Goal: Information Seeking & Learning: Understand process/instructions

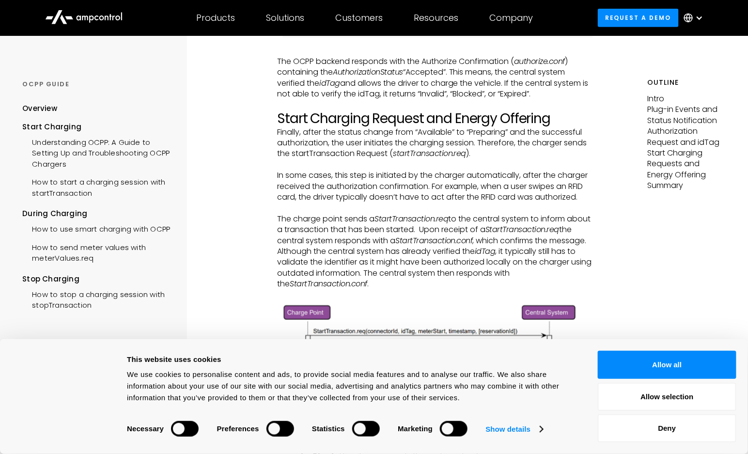
scroll to position [1502, 0]
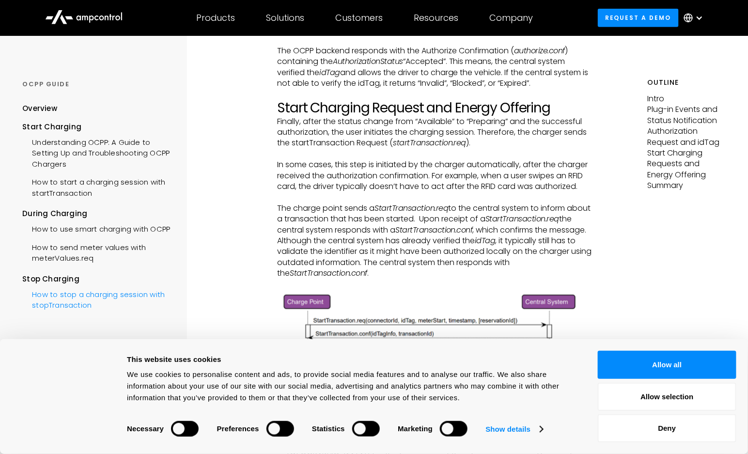
click at [63, 294] on div "How to stop a charging session with stopTransaction" at bounding box center [97, 298] width 150 height 29
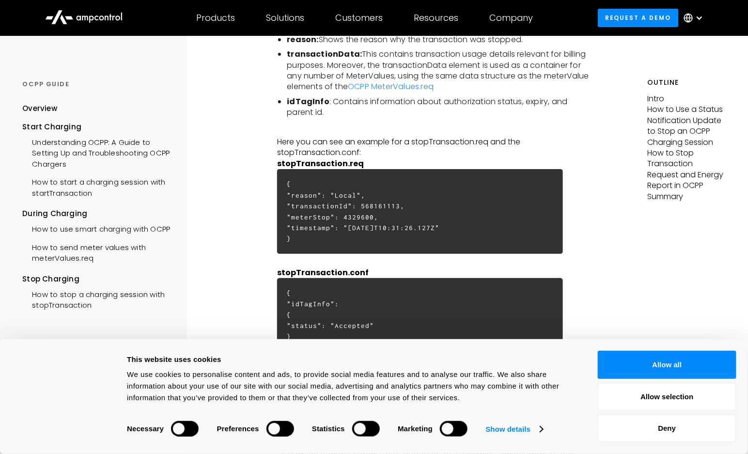
scroll to position [2666, 0]
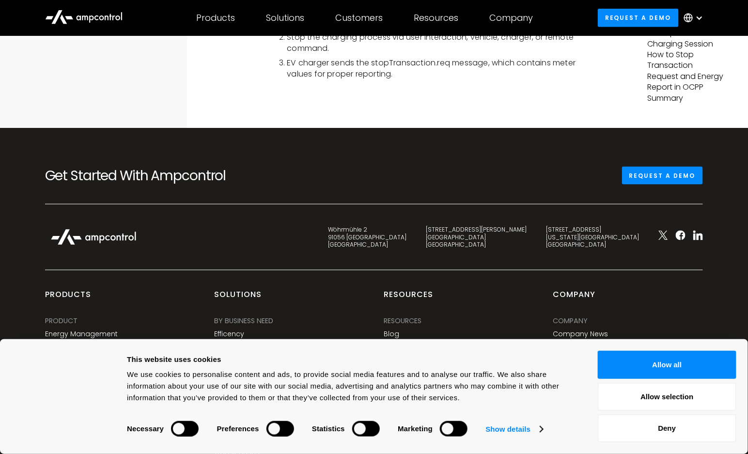
scroll to position [3144, 0]
